Goal: Transaction & Acquisition: Obtain resource

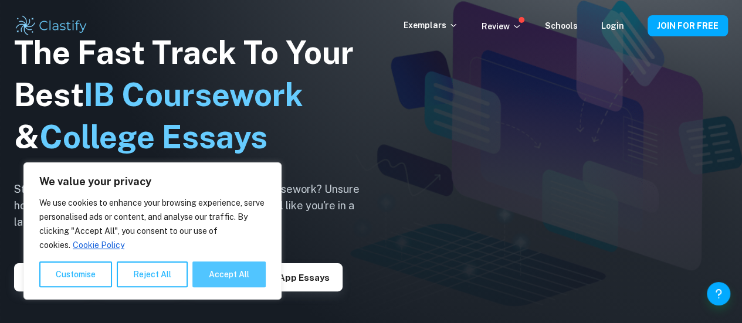
click at [238, 284] on button "Accept All" at bounding box center [229, 275] width 73 height 26
checkbox input "true"
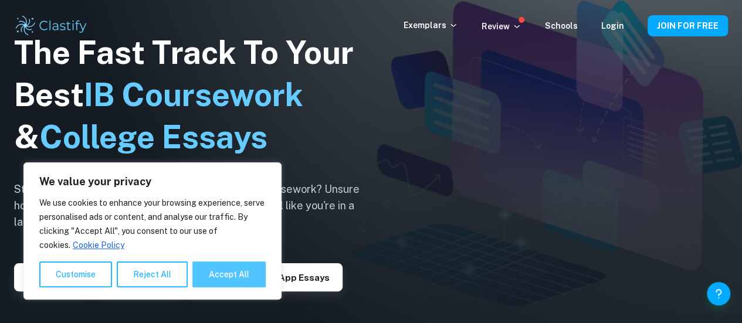
checkbox input "true"
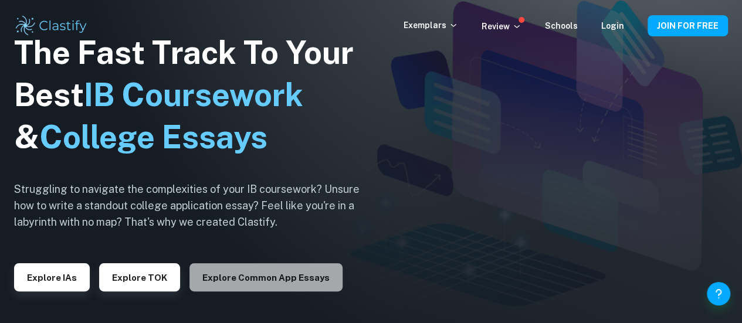
click at [263, 268] on button "Explore Common App essays" at bounding box center [266, 278] width 153 height 28
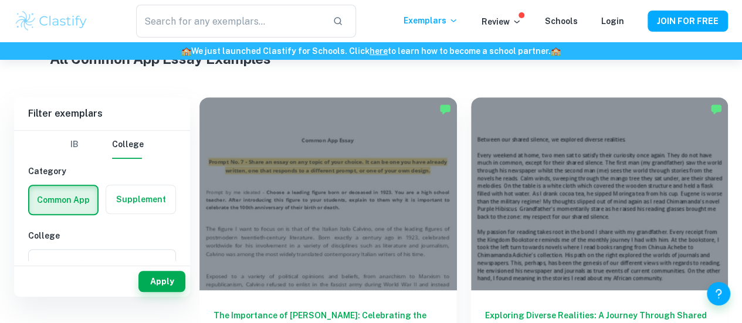
scroll to position [30, 0]
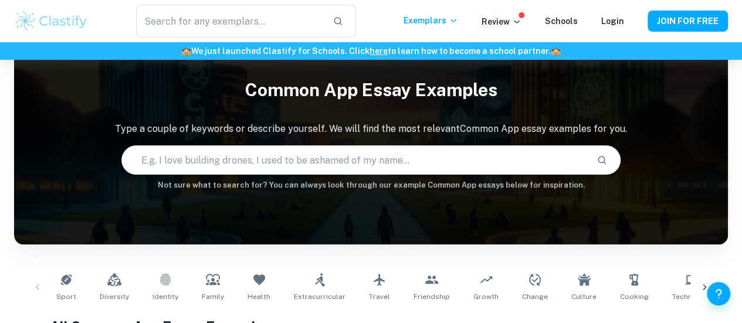
click at [379, 147] on input "text" at bounding box center [355, 160] width 466 height 33
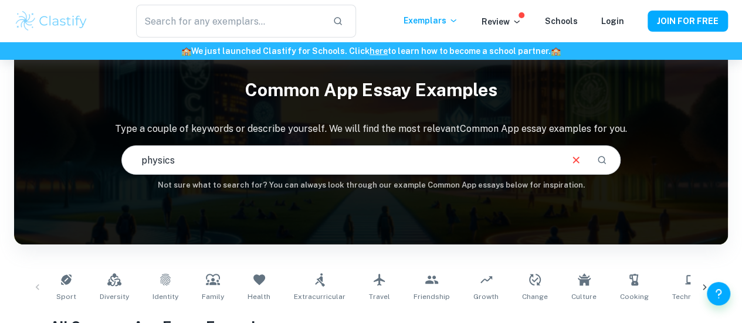
type input "physics"
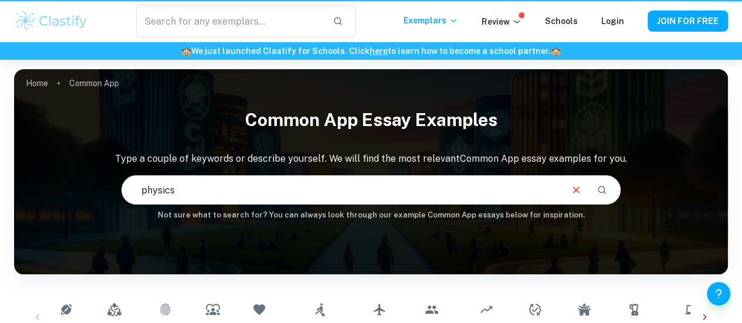
click at [411, 196] on input "physics" at bounding box center [341, 190] width 439 height 33
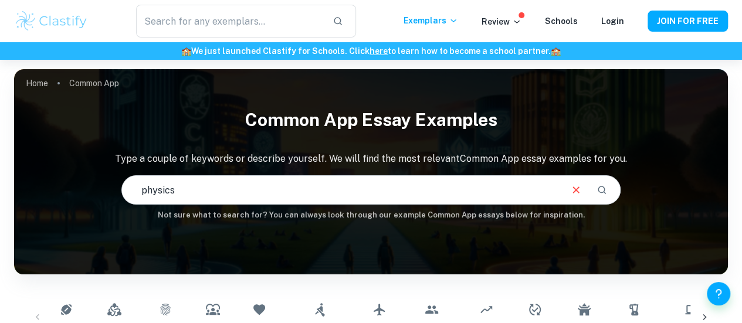
scroll to position [139, 0]
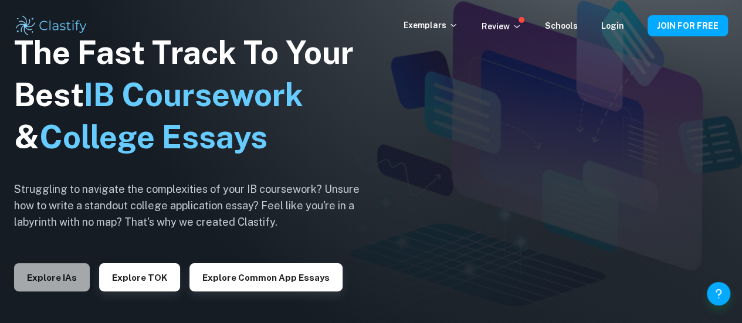
click at [59, 282] on button "Explore IAs" at bounding box center [52, 278] width 76 height 28
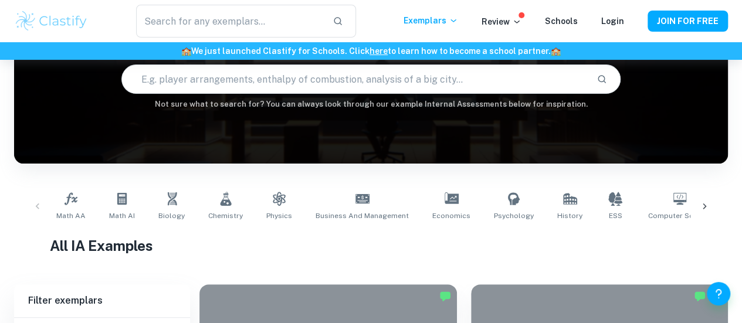
scroll to position [110, 0]
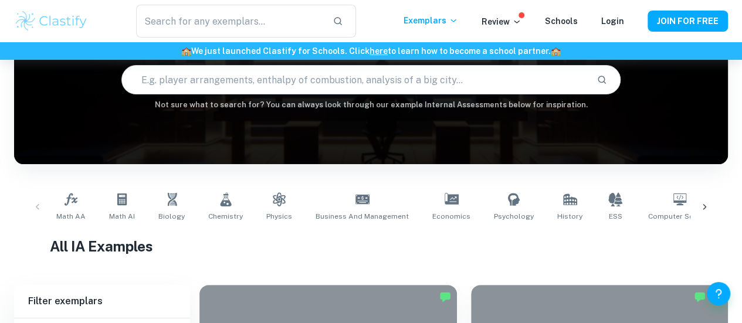
click at [194, 79] on input "text" at bounding box center [355, 79] width 466 height 33
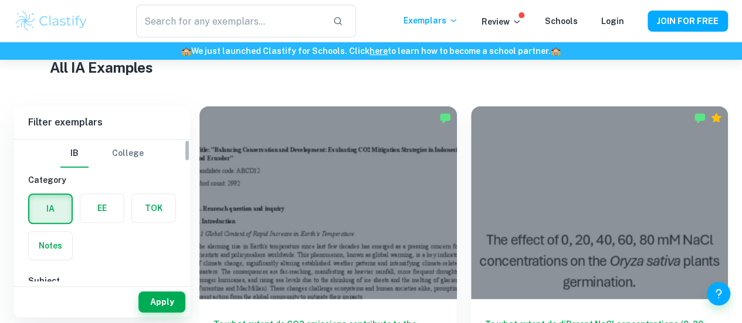
scroll to position [290, 0]
click at [94, 208] on label "button" at bounding box center [101, 208] width 43 height 28
click at [0, 0] on input "radio" at bounding box center [0, 0] width 0 height 0
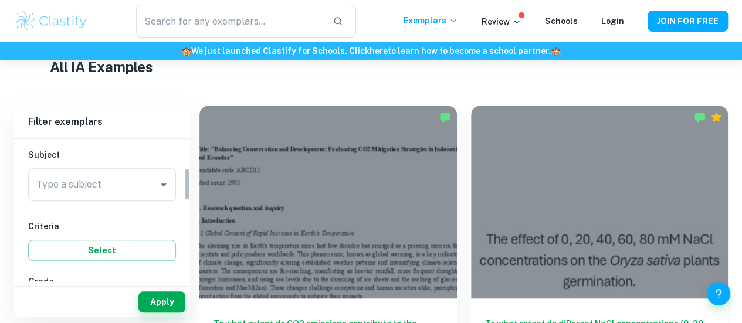
scroll to position [128, 0]
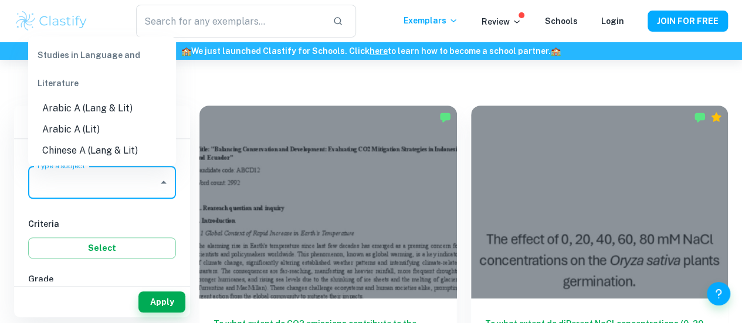
click at [86, 178] on input "Type a subject" at bounding box center [93, 182] width 120 height 22
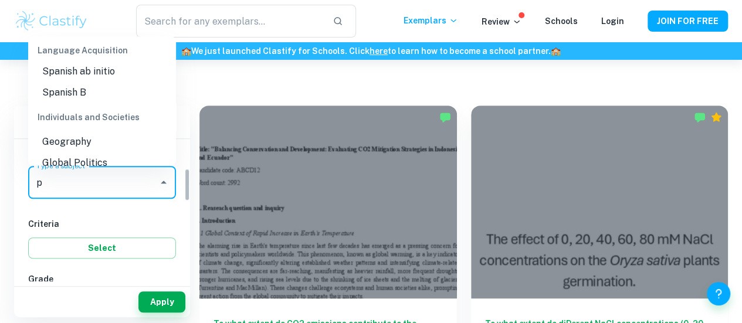
scroll to position [0, 0]
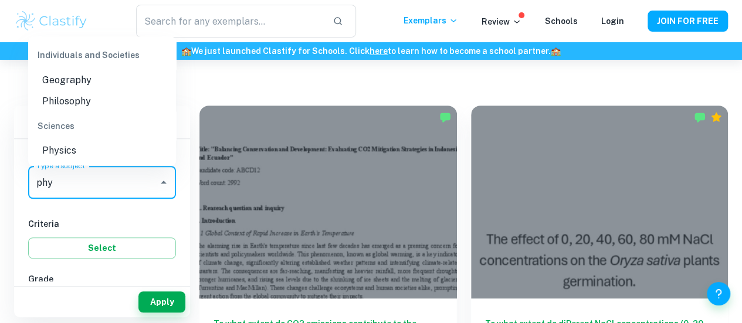
click at [88, 140] on li "Physics" at bounding box center [102, 150] width 148 height 21
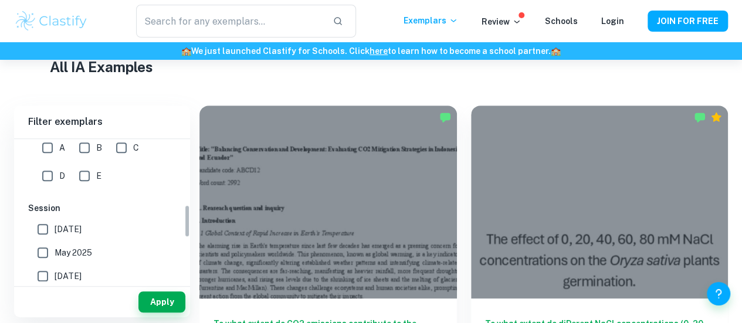
scroll to position [286, 0]
type input "Physics"
click at [59, 224] on span "[DATE]" at bounding box center [68, 228] width 27 height 13
click at [55, 224] on input "[DATE]" at bounding box center [42, 228] width 23 height 23
checkbox input "true"
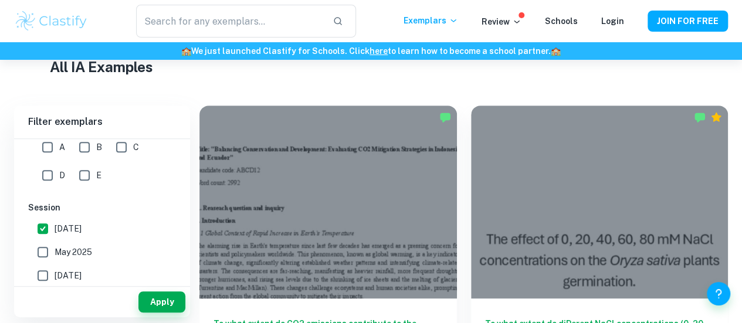
click at [64, 251] on span "May 2025" at bounding box center [74, 252] width 38 height 13
click at [55, 251] on input "May 2025" at bounding box center [42, 252] width 23 height 23
checkbox input "true"
click at [156, 291] on div "Apply" at bounding box center [102, 302] width 176 height 31
click at [158, 302] on button "Apply" at bounding box center [162, 302] width 47 height 21
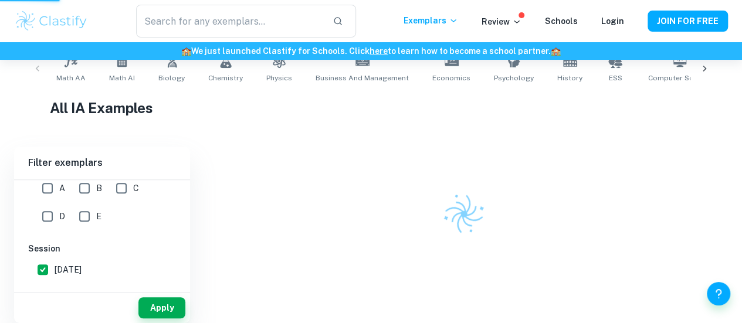
scroll to position [248, 0]
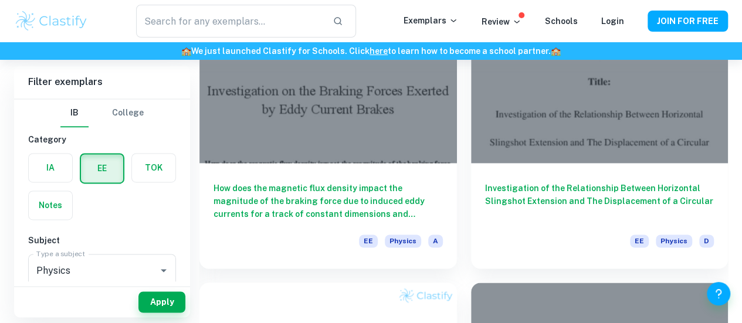
scroll to position [805, 0]
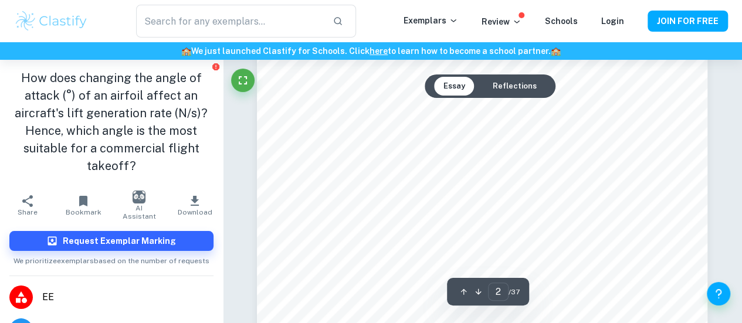
scroll to position [1034, 0]
type input "5"
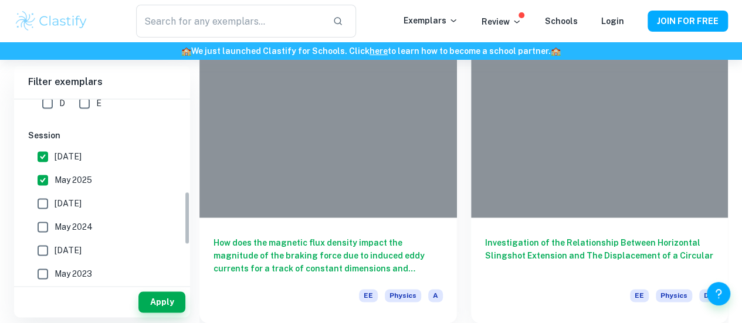
scroll to position [320, 0]
click at [44, 204] on input "November 2024" at bounding box center [42, 201] width 23 height 23
checkbox input "true"
click at [156, 288] on div "Apply" at bounding box center [102, 302] width 176 height 31
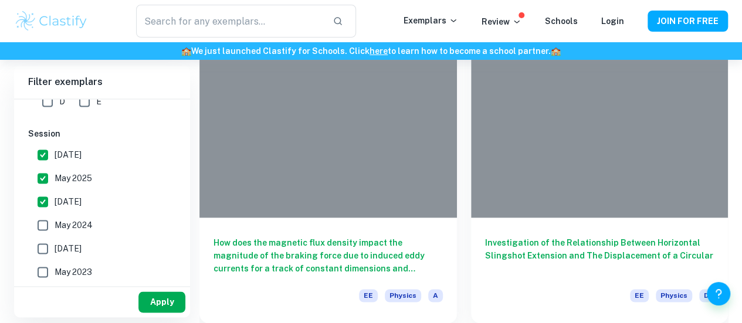
click at [168, 300] on button "Apply" at bounding box center [162, 302] width 47 height 21
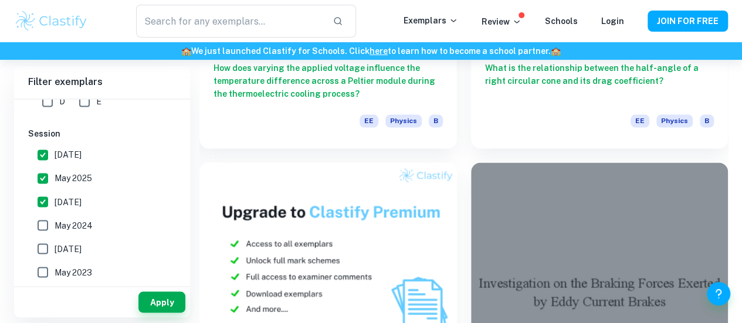
scroll to position [1035, 0]
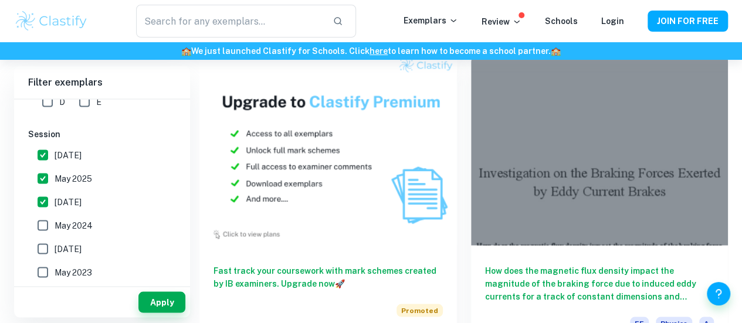
click at [39, 221] on input "May 2024" at bounding box center [42, 225] width 23 height 23
checkbox input "true"
click at [171, 302] on button "Apply" at bounding box center [162, 302] width 47 height 21
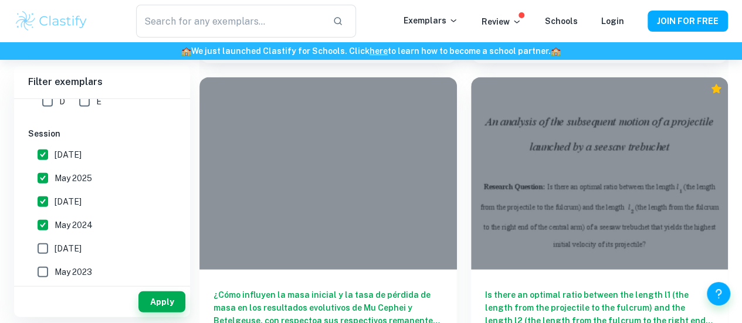
scroll to position [1322, 0]
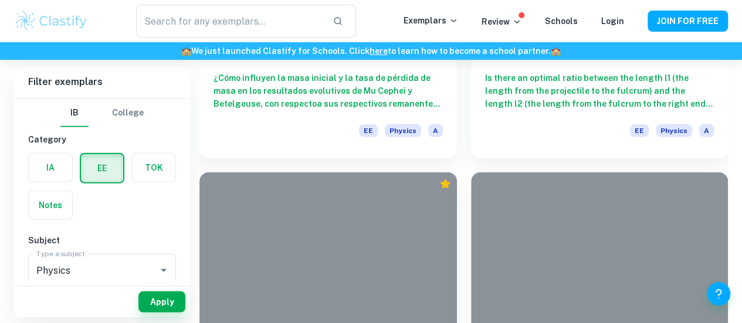
scroll to position [1544, 0]
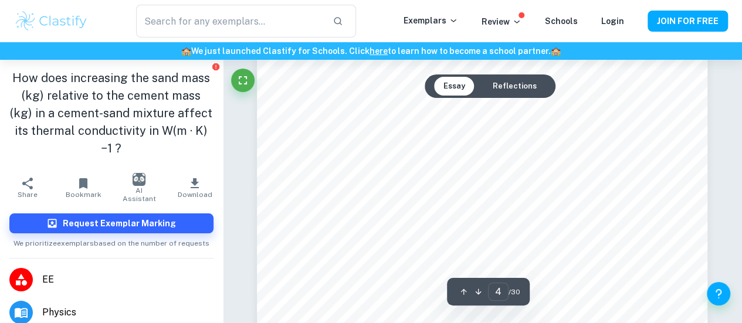
scroll to position [2400, 0]
click at [516, 90] on button "Reflections" at bounding box center [515, 86] width 63 height 19
click at [437, 85] on button "Essay" at bounding box center [454, 86] width 40 height 19
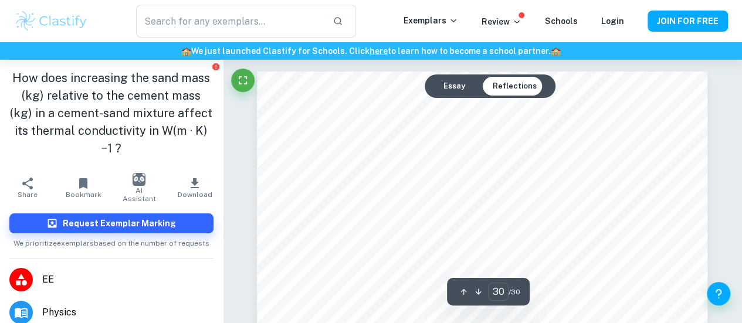
type input "1"
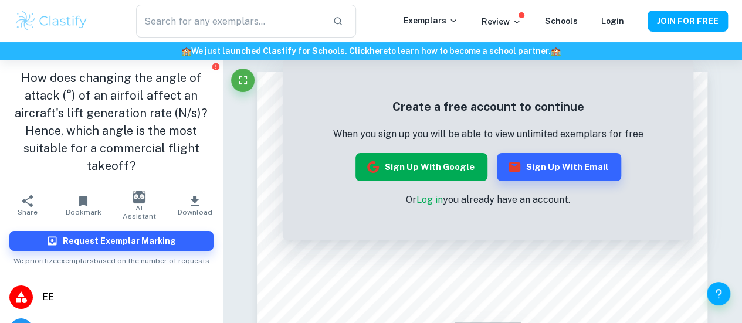
click at [411, 174] on button "Sign up with Google" at bounding box center [422, 167] width 132 height 28
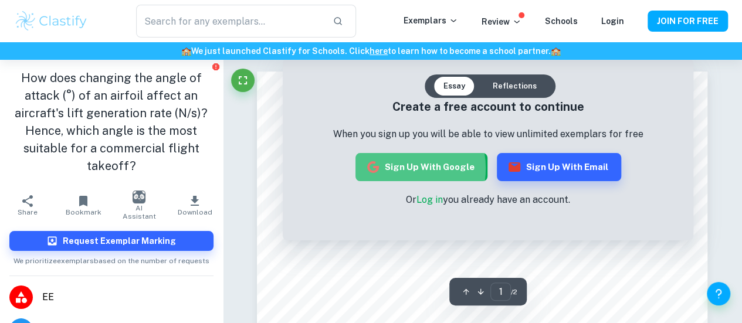
click at [400, 168] on button "Sign up with Google" at bounding box center [422, 167] width 132 height 28
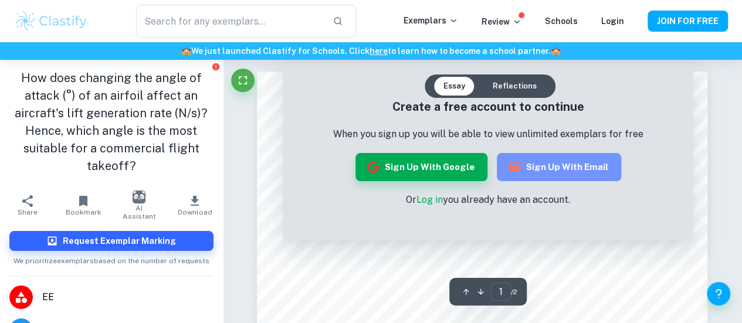
click at [583, 170] on button "Sign up with Email" at bounding box center [559, 167] width 124 height 28
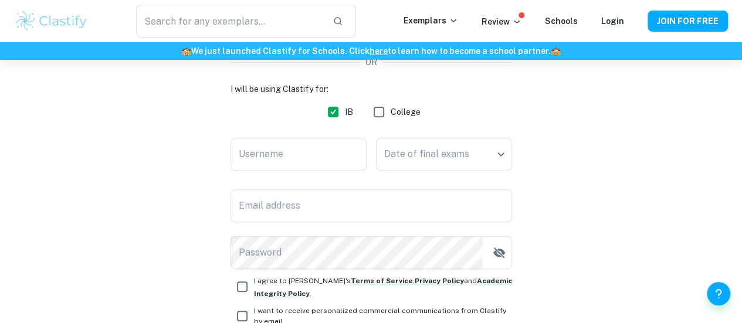
scroll to position [178, 0]
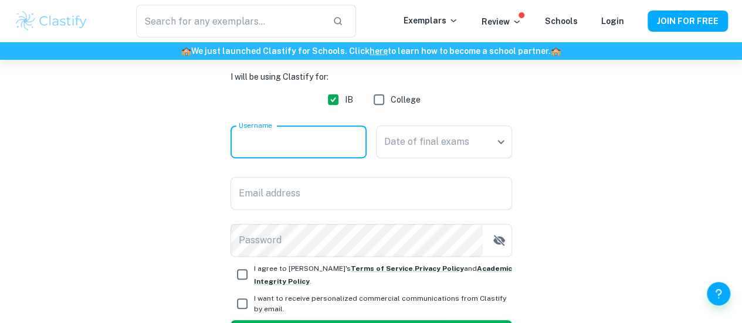
click at [337, 146] on input "Username" at bounding box center [299, 142] width 136 height 33
type input "[PERSON_NAME]"
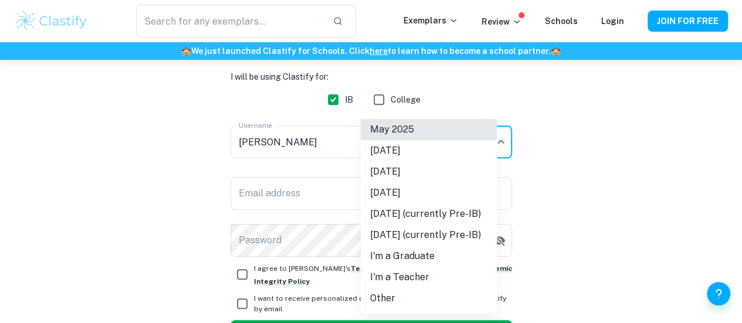
click at [397, 132] on body "We value your privacy We use cookies to enhance your browsing experience, serve…" at bounding box center [371, 42] width 742 height 323
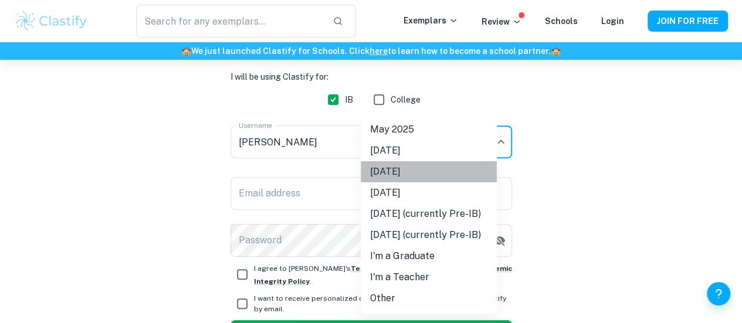
click at [462, 176] on li "[DATE]" at bounding box center [429, 171] width 136 height 21
type input "M26"
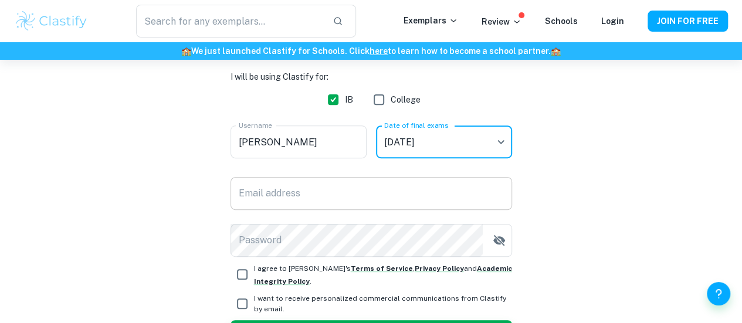
click at [446, 200] on input "Email address" at bounding box center [372, 193] width 282 height 33
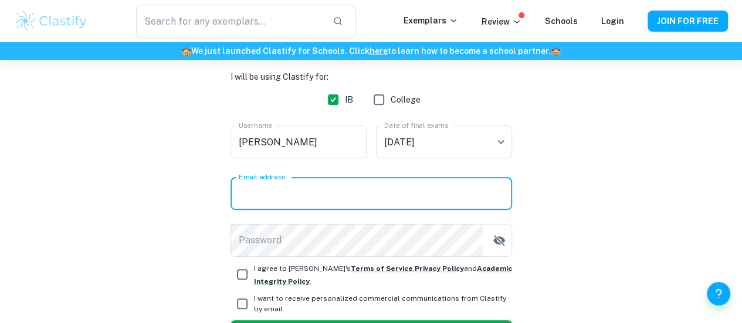
type input "[PERSON_NAME][EMAIL_ADDRESS][DOMAIN_NAME]"
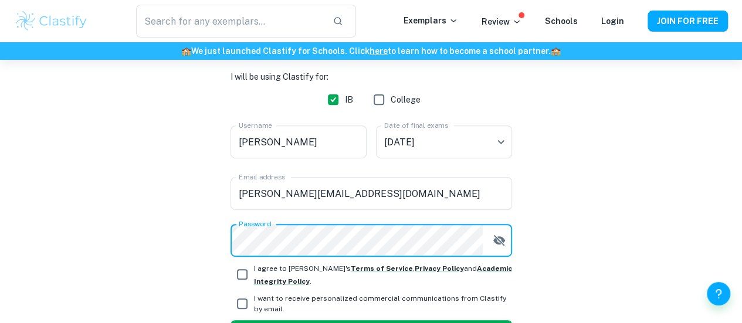
click at [316, 257] on div "I will be using Clastify for: IB College Username [PERSON_NAME] Username Date o…" at bounding box center [372, 209] width 282 height 278
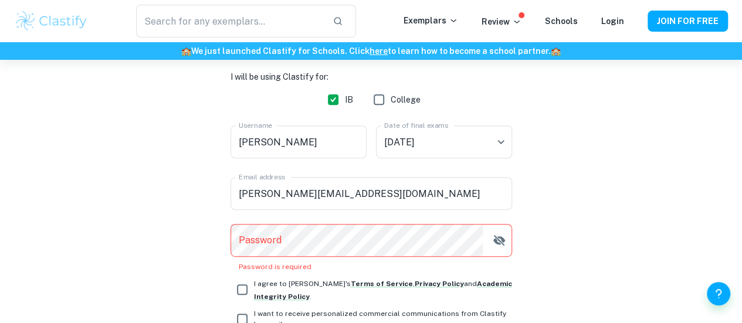
click at [330, 241] on div "I will be using Clastify for: IB College Username [PERSON_NAME] Username Date o…" at bounding box center [372, 216] width 282 height 293
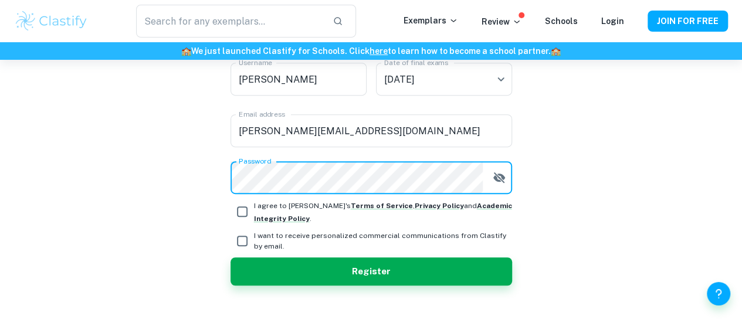
scroll to position [259, 0]
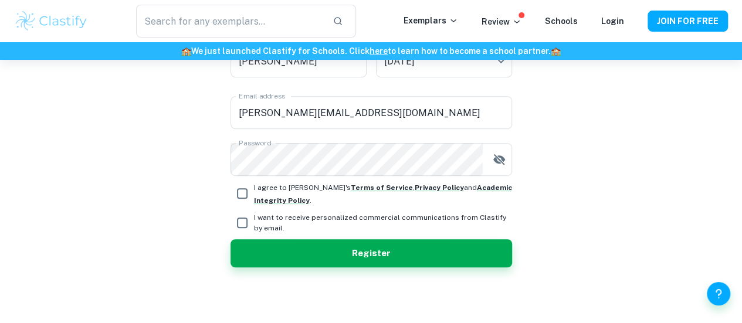
click at [297, 201] on span "I agree to [PERSON_NAME]'s Terms of Service , Privacy Policy and Academic Integ…" at bounding box center [383, 194] width 258 height 26
click at [254, 201] on input "I agree to [PERSON_NAME]'s Terms of Service , Privacy Policy and Academic Integ…" at bounding box center [242, 193] width 23 height 23
checkbox input "true"
click at [309, 238] on div "I will be using Clastify for: IB College Username [PERSON_NAME] Username Date o…" at bounding box center [372, 128] width 282 height 278
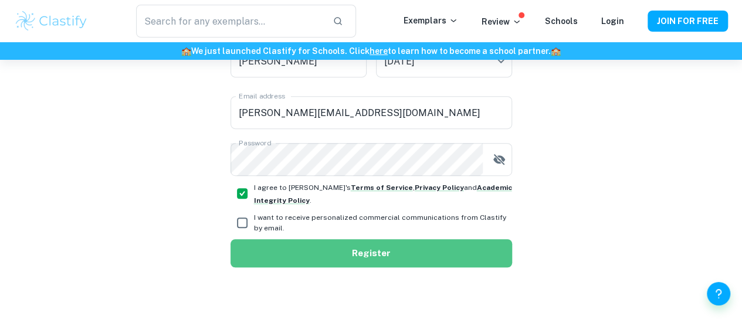
click at [309, 247] on button "Register" at bounding box center [372, 253] width 282 height 28
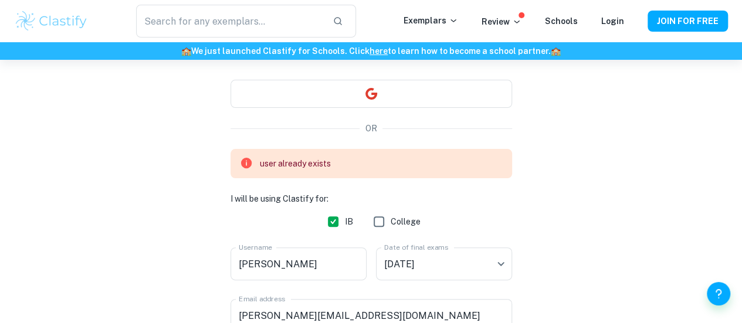
scroll to position [0, 0]
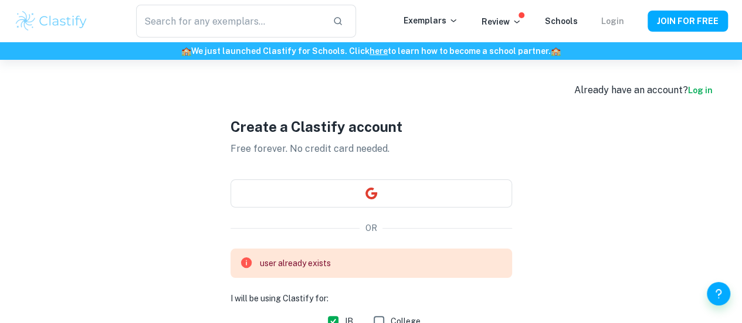
click at [621, 18] on link "Login" at bounding box center [613, 20] width 23 height 9
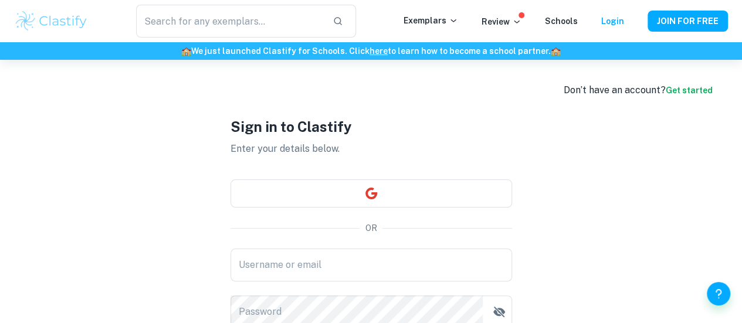
click at [251, 259] on input "Username or email" at bounding box center [372, 265] width 282 height 33
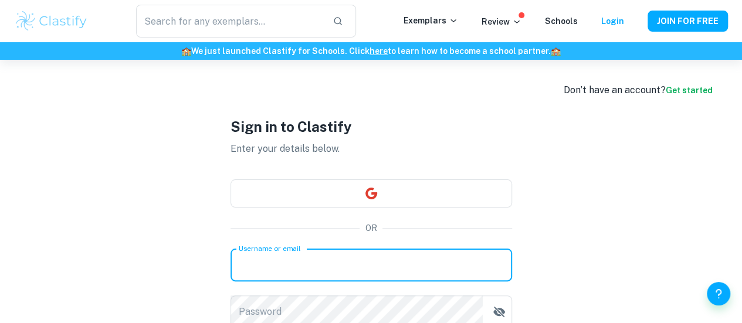
type input "[PERSON_NAME][EMAIL_ADDRESS][DOMAIN_NAME]"
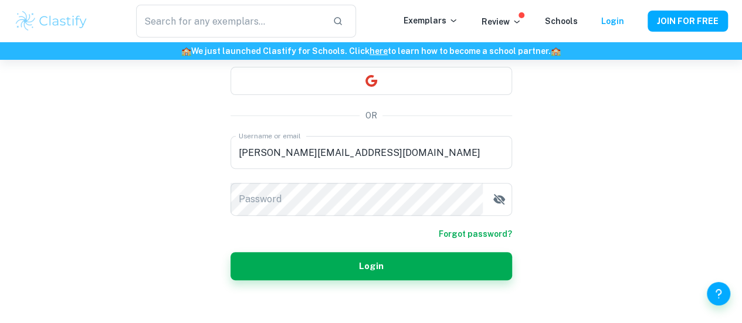
click at [457, 234] on link "Forgot password?" at bounding box center [475, 234] width 73 height 13
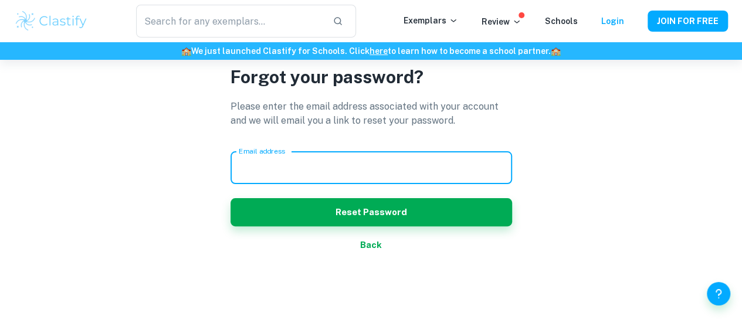
click at [287, 176] on input "Email address" at bounding box center [372, 167] width 282 height 33
type input "[PERSON_NAME][EMAIL_ADDRESS][DOMAIN_NAME]"
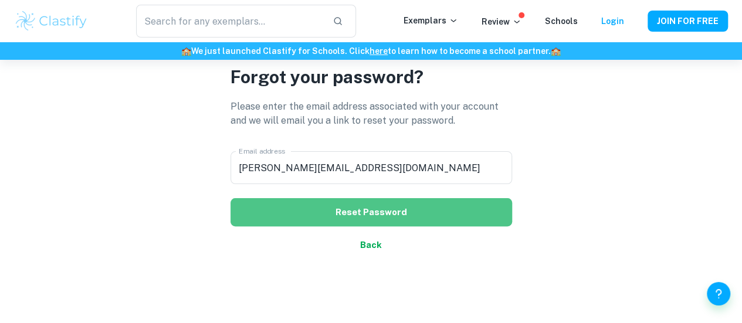
click at [306, 214] on button "Reset Password" at bounding box center [372, 212] width 282 height 28
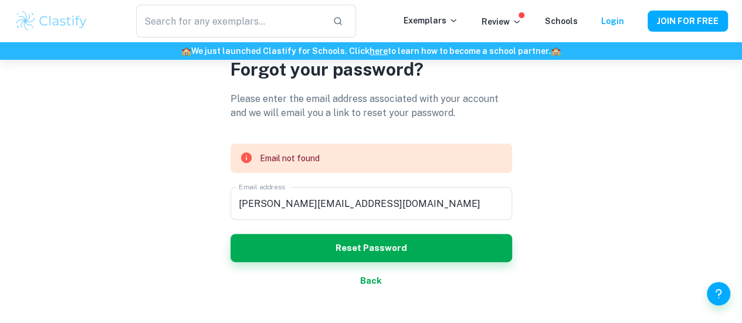
click at [364, 279] on button "Back" at bounding box center [372, 281] width 282 height 28
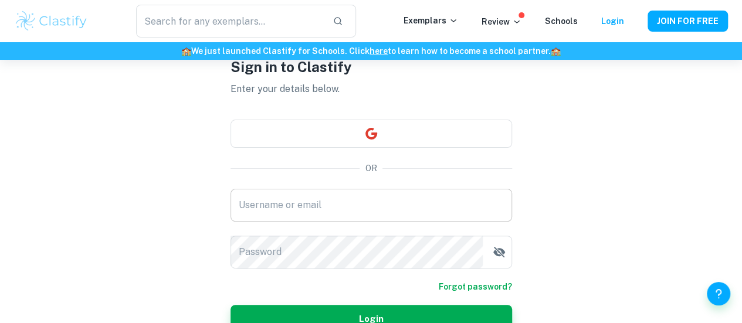
scroll to position [63, 0]
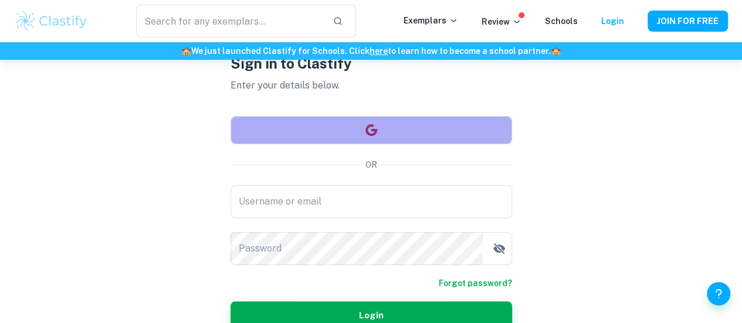
click at [327, 141] on button "button" at bounding box center [372, 130] width 282 height 28
